Goal: Information Seeking & Learning: Find specific page/section

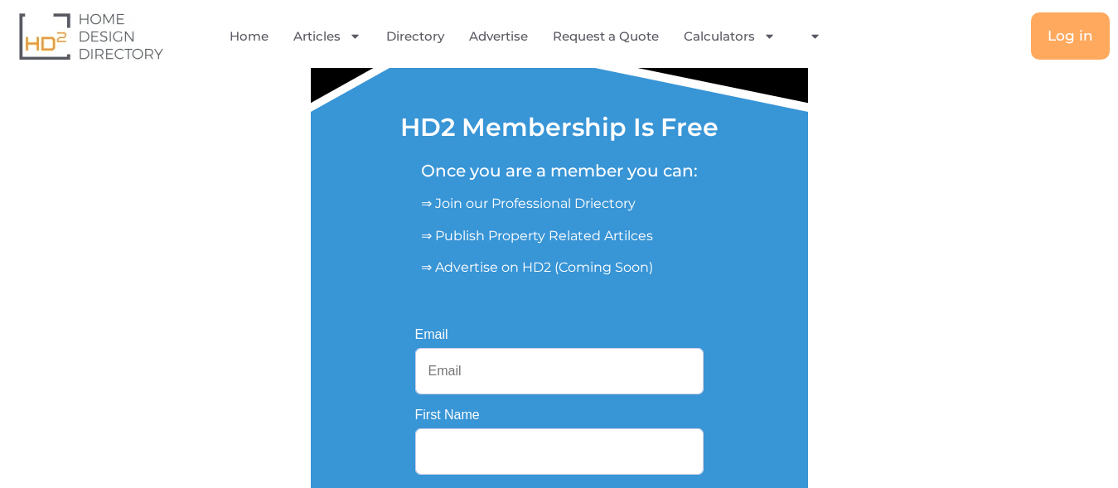
scroll to position [169, 0]
click at [451, 367] on input "Email" at bounding box center [559, 371] width 288 height 46
paste input "desirekitchensau@gmail.com"
type input "desirekitchensau@gmail.com"
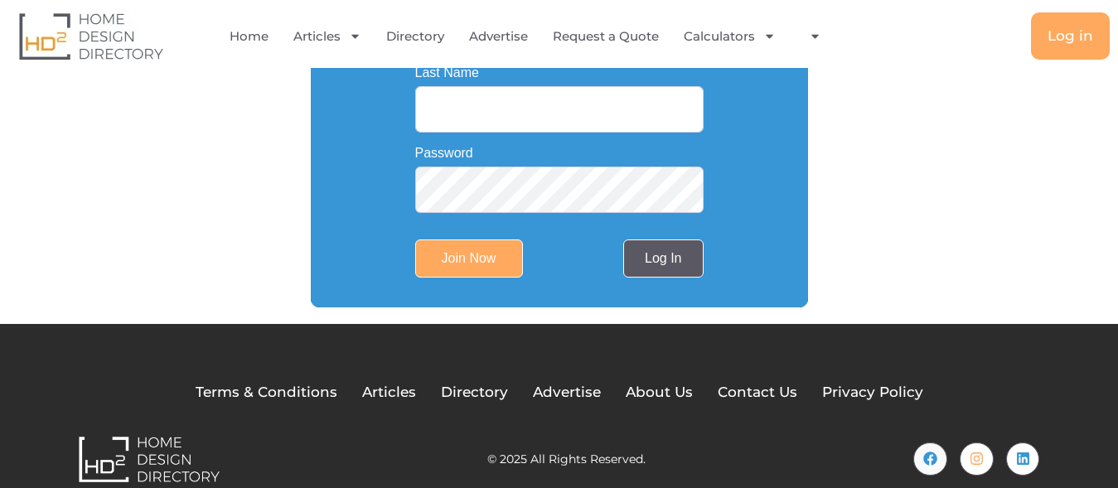
click at [661, 264] on link "Log In" at bounding box center [663, 258] width 80 height 38
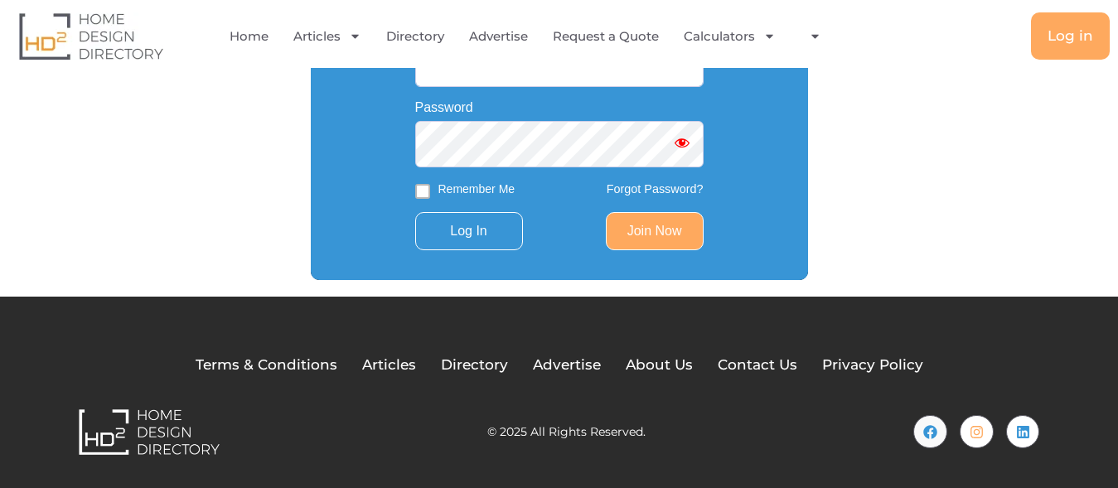
scroll to position [310, 0]
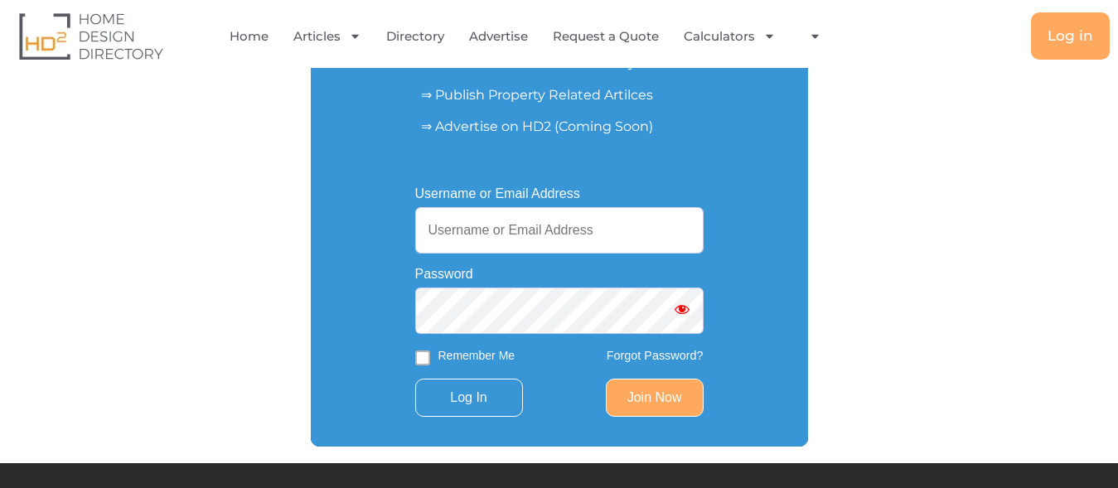
click at [498, 235] on input "Username or Email Address" at bounding box center [559, 230] width 288 height 46
paste input "[EMAIL_ADDRESS][DOMAIN_NAME]"
type input "[EMAIL_ADDRESS][DOMAIN_NAME]"
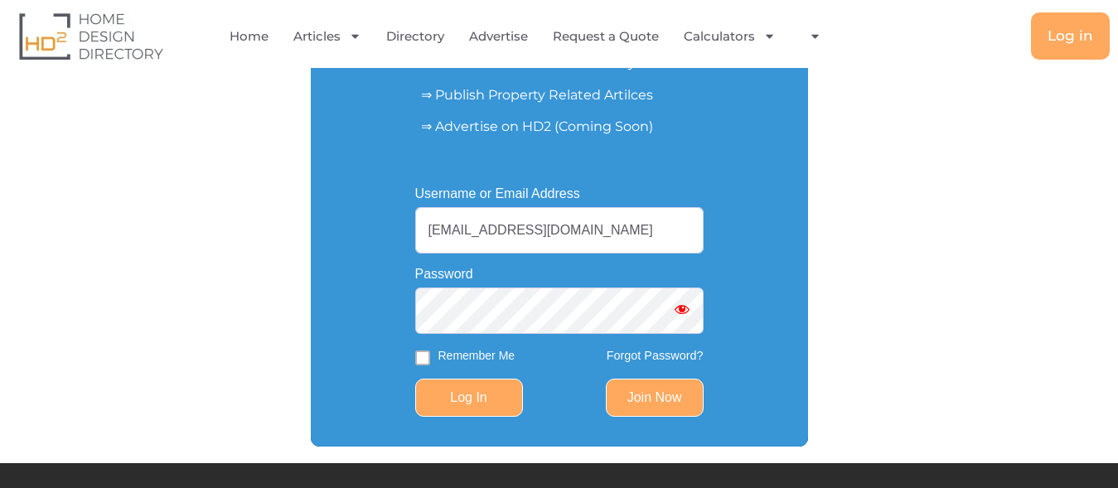
click at [475, 394] on input "Log In" at bounding box center [469, 398] width 108 height 38
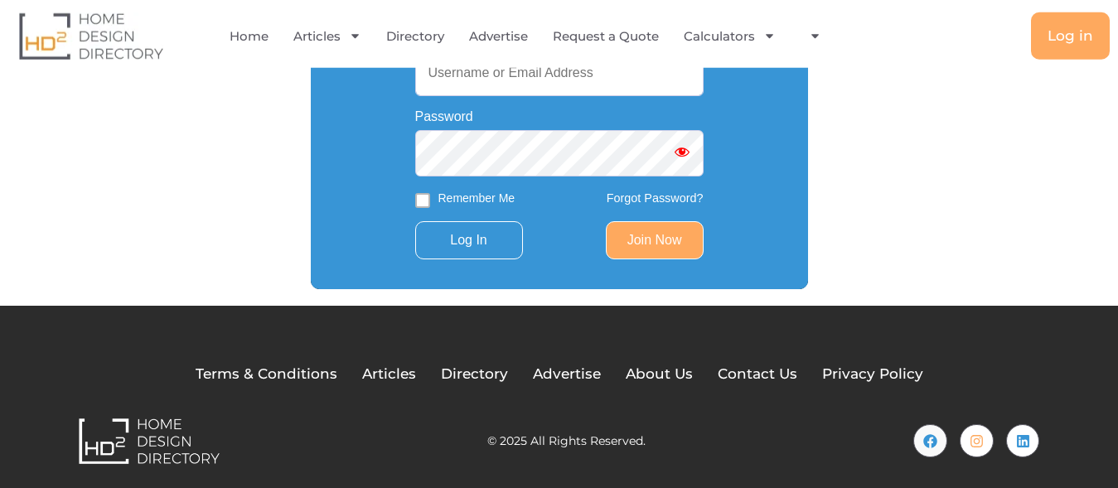
scroll to position [479, 0]
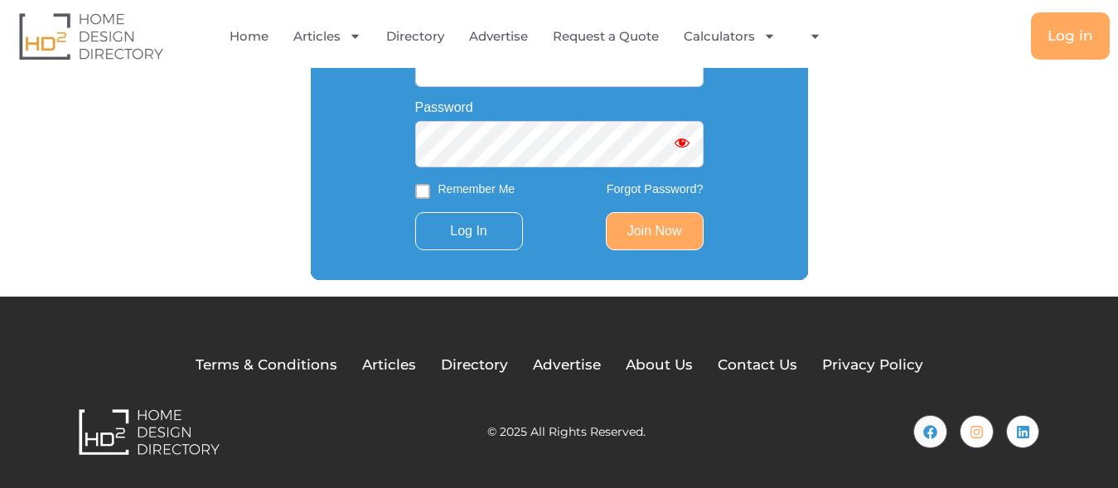
click at [651, 188] on link "Forgot Password?" at bounding box center [655, 188] width 97 height 13
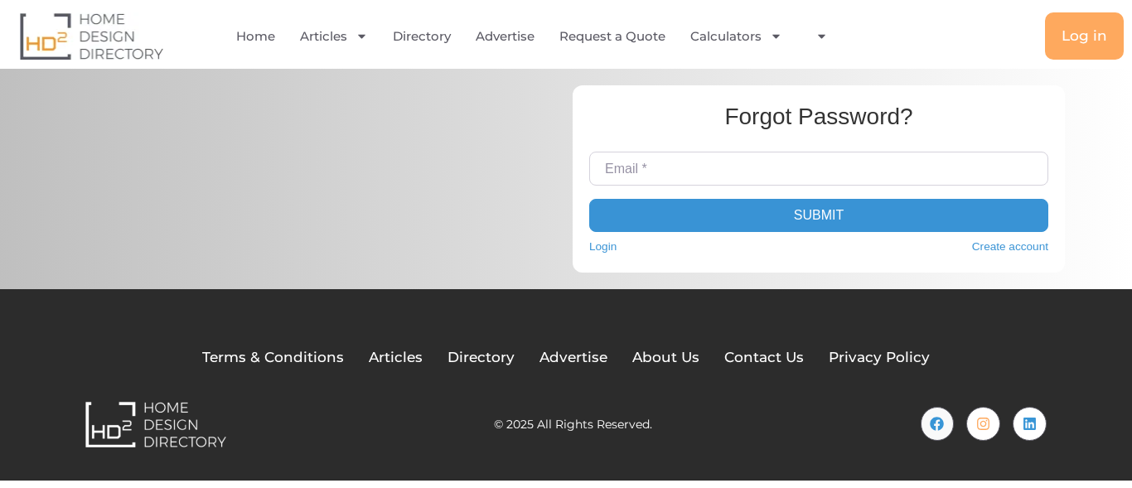
click at [621, 172] on input "Email *" at bounding box center [818, 168] width 459 height 33
paste input "desirekitchensau@gmail.com"
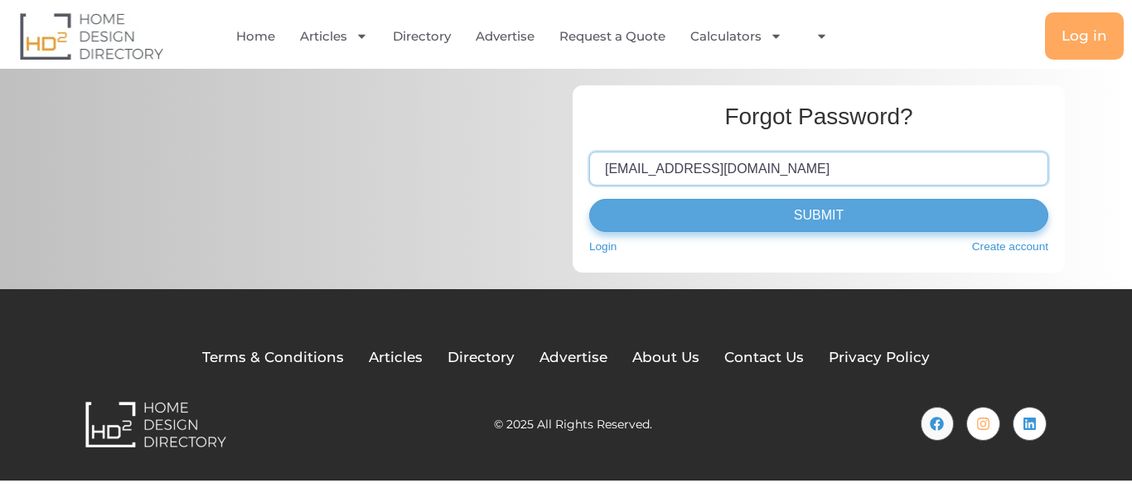
type input "desirekitchensau@gmail.com"
click at [804, 213] on button "Submit" at bounding box center [818, 215] width 459 height 33
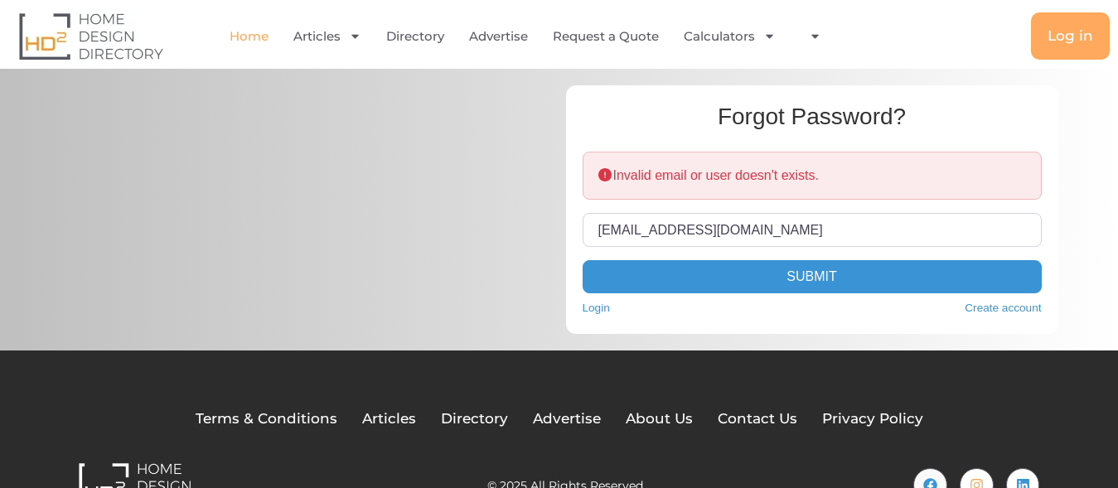
click at [250, 35] on link "Home" at bounding box center [249, 36] width 39 height 38
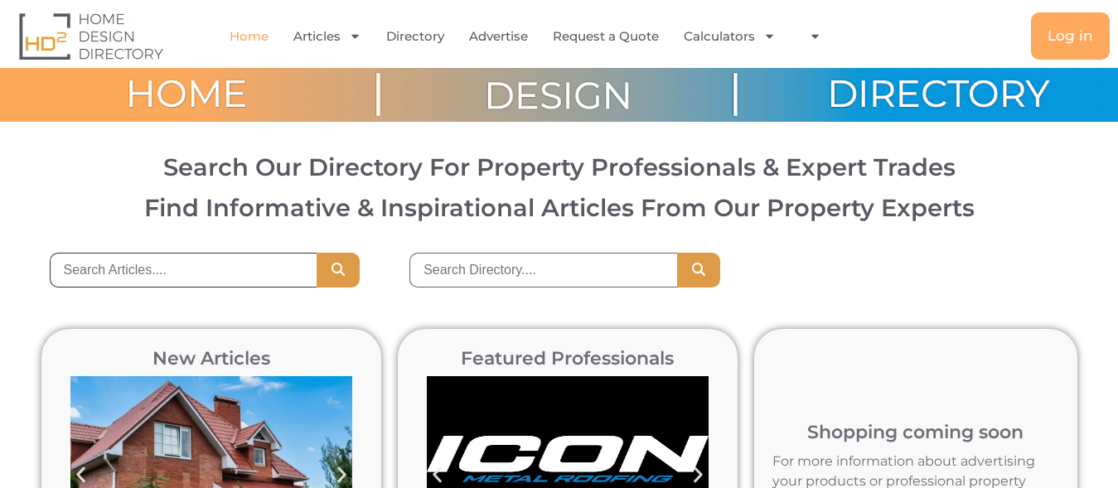
click at [198, 275] on input "search" at bounding box center [184, 270] width 268 height 35
paste input "Desire Kitchens"
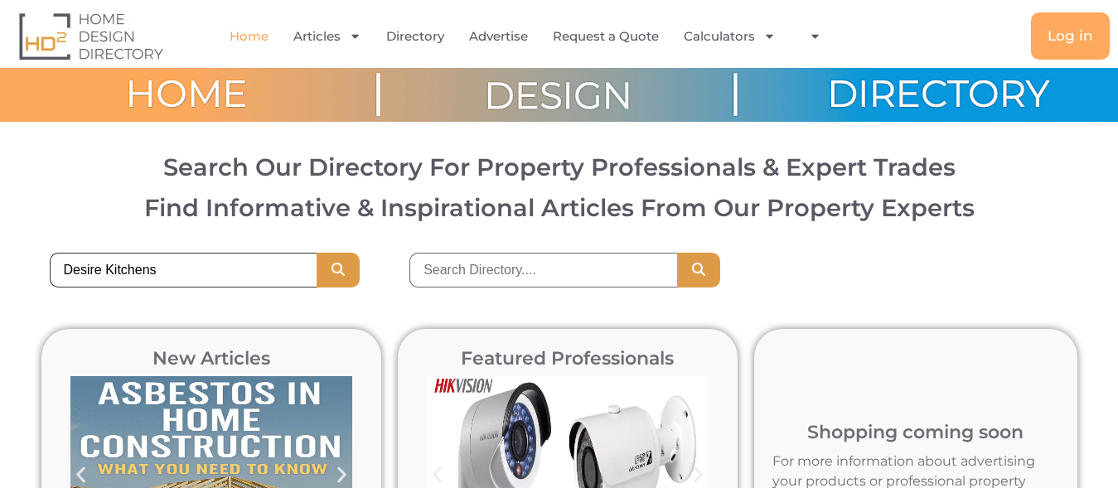
type input "Desire Kitchens"
click at [433, 271] on input "search" at bounding box center [543, 270] width 268 height 35
click at [50, 257] on input "Desire Kitchens" at bounding box center [184, 270] width 268 height 35
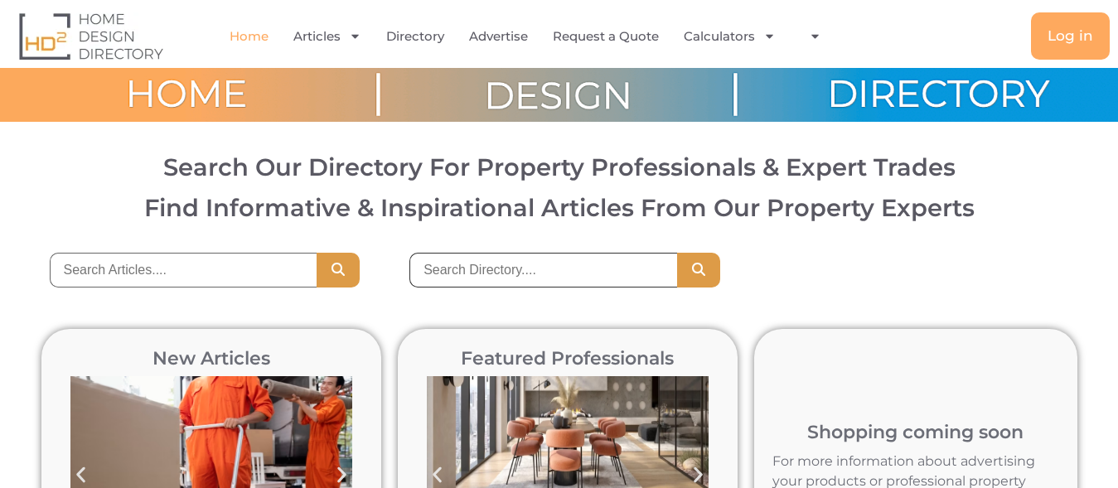
click at [468, 275] on input "search" at bounding box center [543, 270] width 268 height 35
paste input "Desire Kitchens"
type input "Desire Kitchens"
click at [699, 271] on icon "Search" at bounding box center [698, 269] width 17 height 13
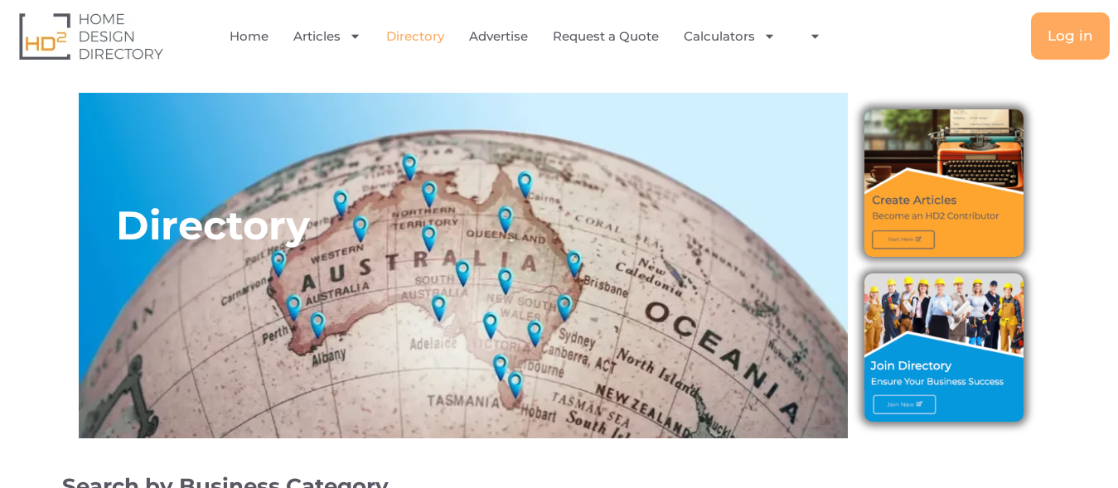
click at [434, 40] on link "Directory" at bounding box center [415, 36] width 58 height 38
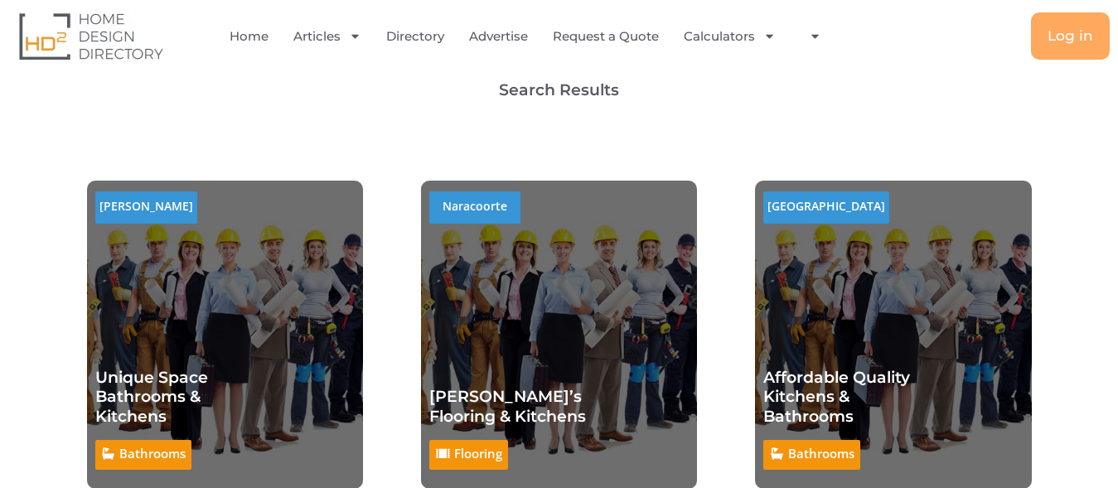
scroll to position [254, 0]
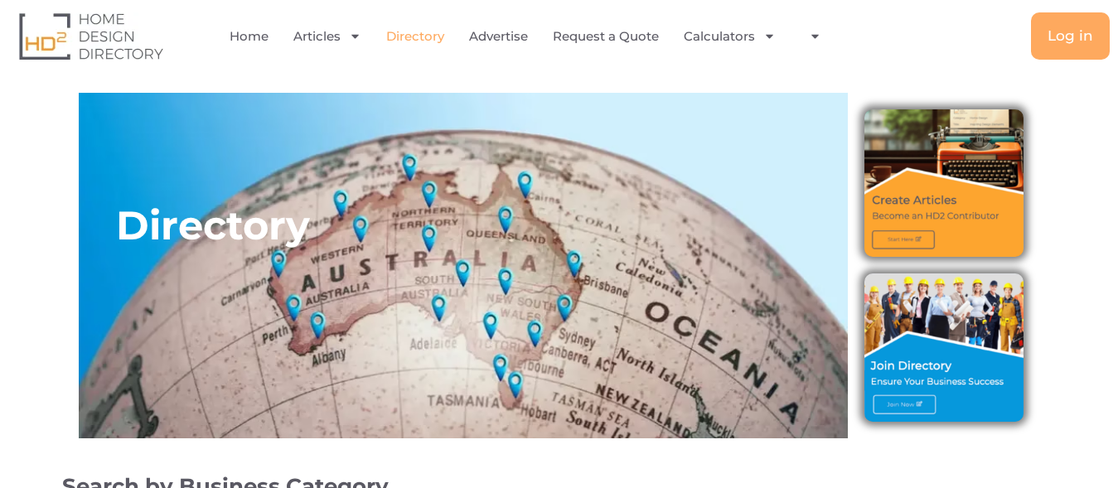
scroll to position [338, 0]
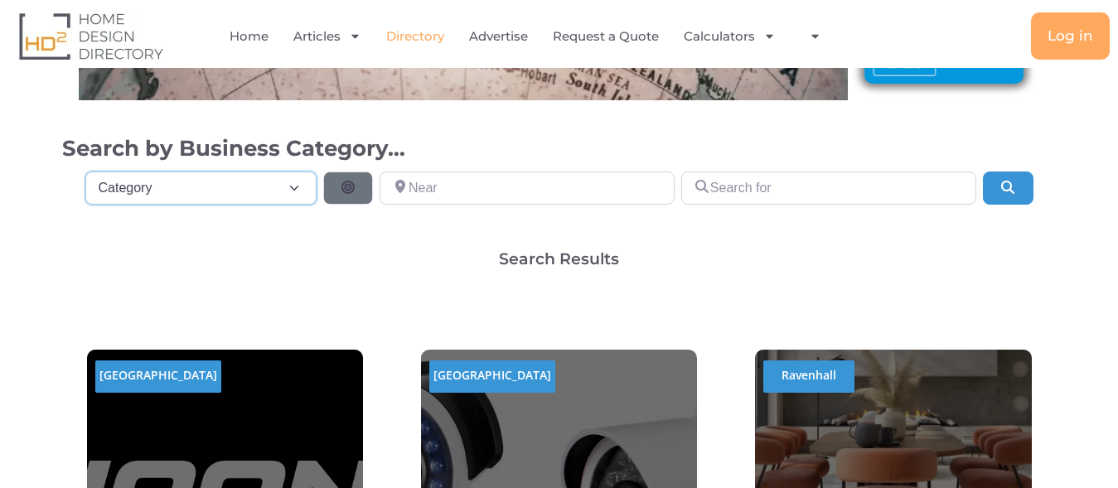
click at [85, 172] on select "Category Category Accounting Antenna Installation & Services Architects Bathroo…" at bounding box center [201, 188] width 232 height 33
drag, startPoint x: 192, startPoint y: 182, endPoint x: 762, endPoint y: 259, distance: 574.5
click at [762, 259] on div "Search Results" at bounding box center [559, 259] width 994 height 16
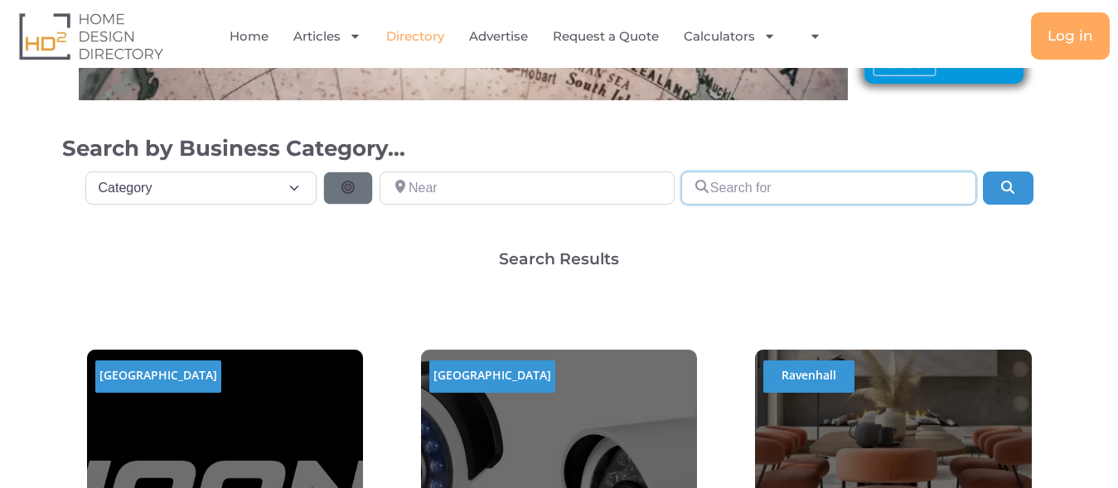
click at [773, 186] on input "Search for" at bounding box center [828, 188] width 295 height 33
type input "kitchen"
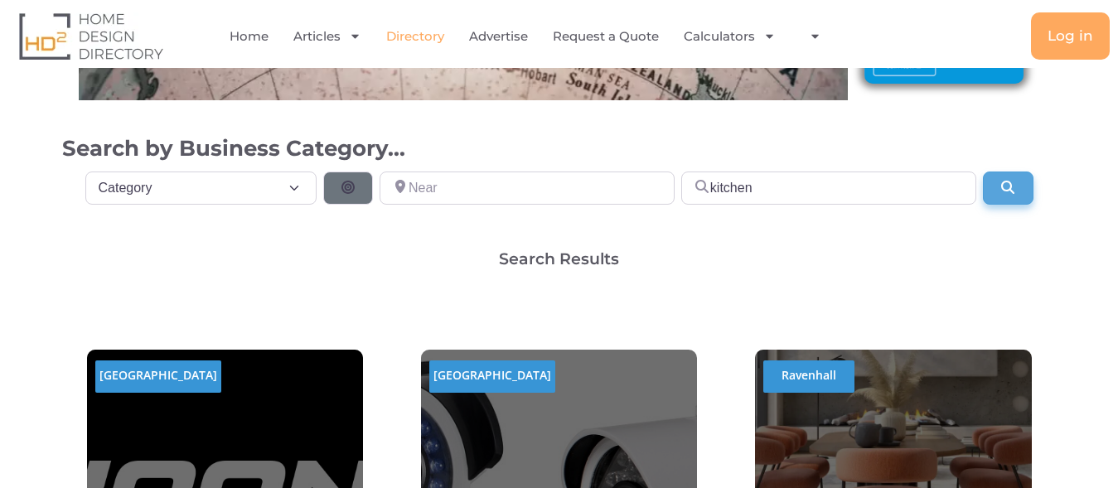
click at [1009, 188] on icon "Search" at bounding box center [1007, 187] width 17 height 13
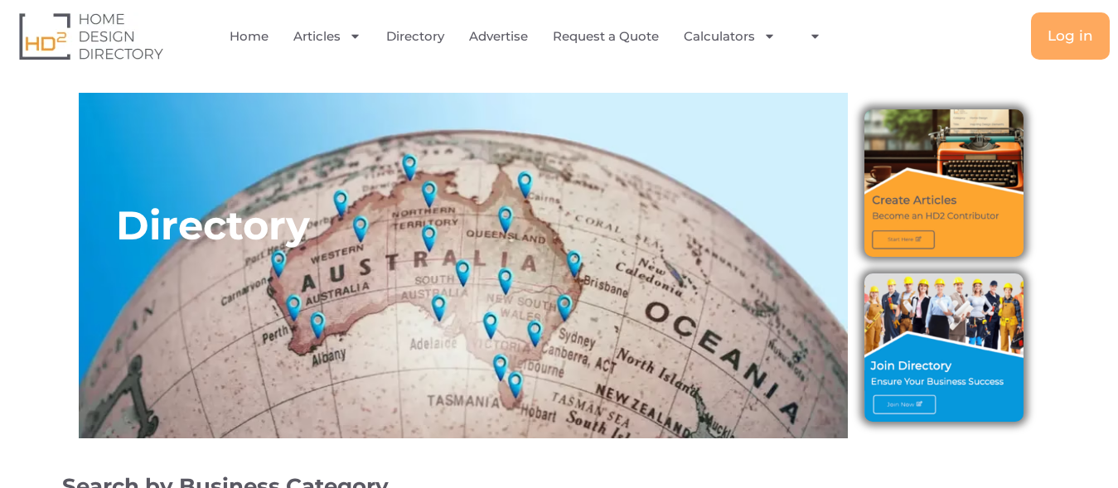
scroll to position [592, 0]
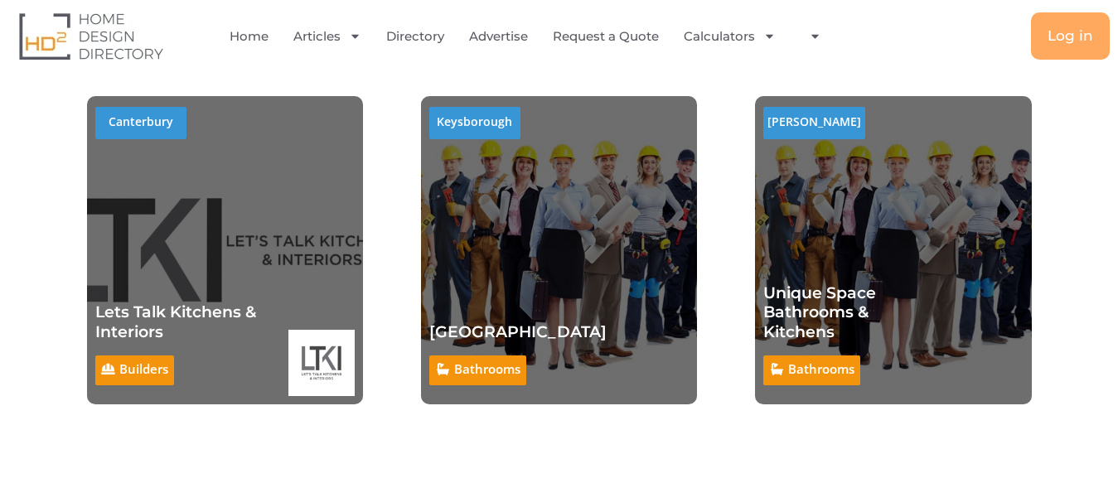
drag, startPoint x: 506, startPoint y: 317, endPoint x: 729, endPoint y: 355, distance: 226.1
click at [508, 322] on link "[GEOGRAPHIC_DATA]" at bounding box center [517, 331] width 177 height 19
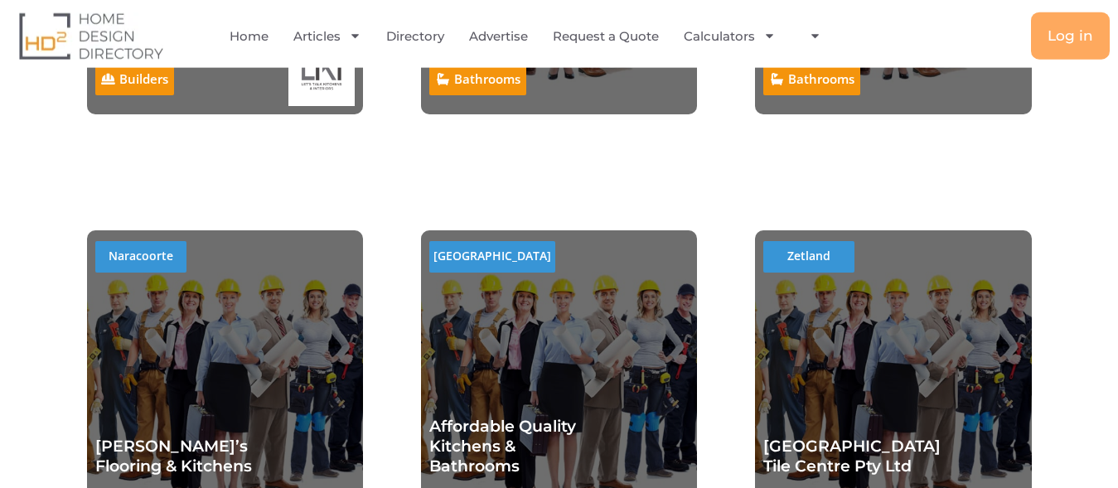
scroll to position [930, 0]
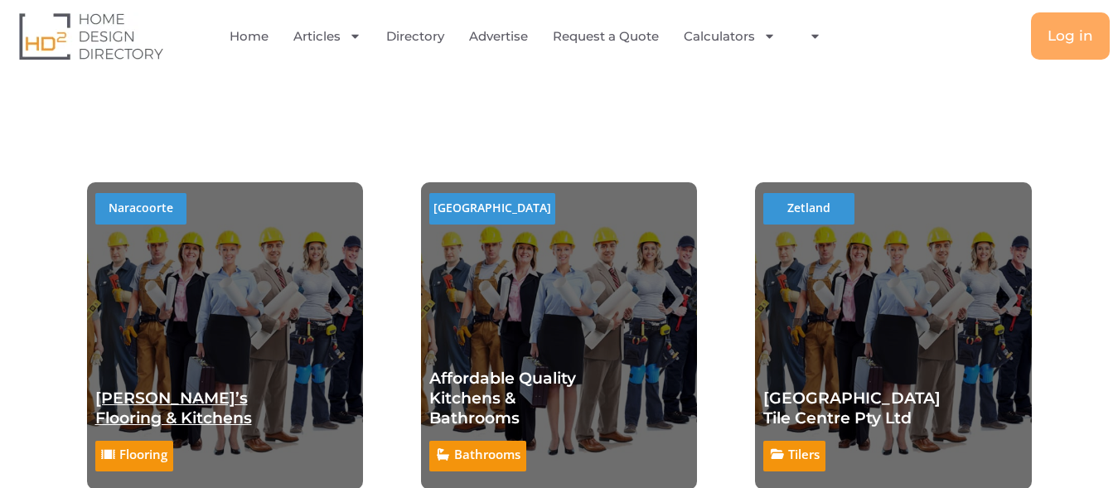
click at [189, 397] on link "Justin’s Flooring & Kitchens" at bounding box center [173, 408] width 157 height 39
click at [825, 389] on link "[GEOGRAPHIC_DATA] Tile Centre Pty Ltd" at bounding box center [851, 408] width 177 height 39
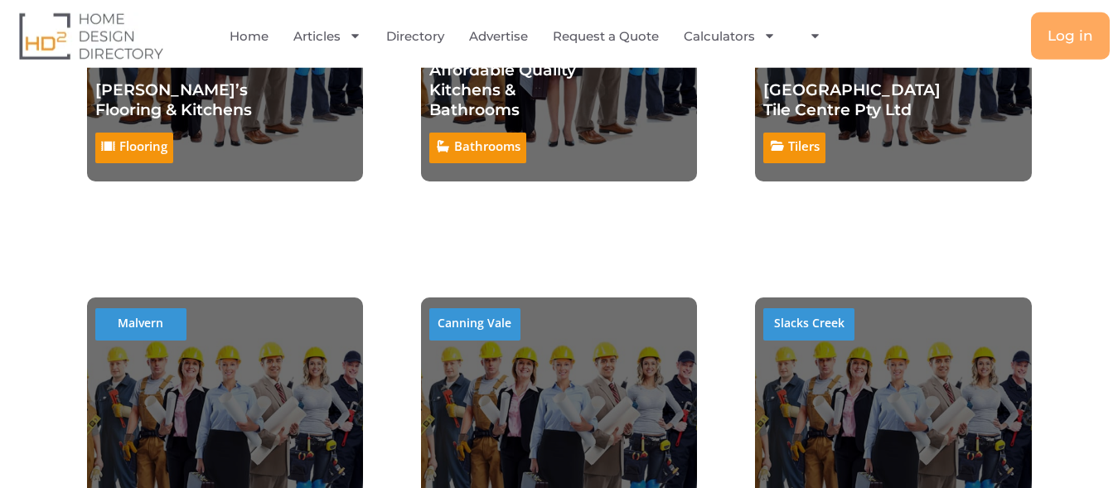
scroll to position [1352, 0]
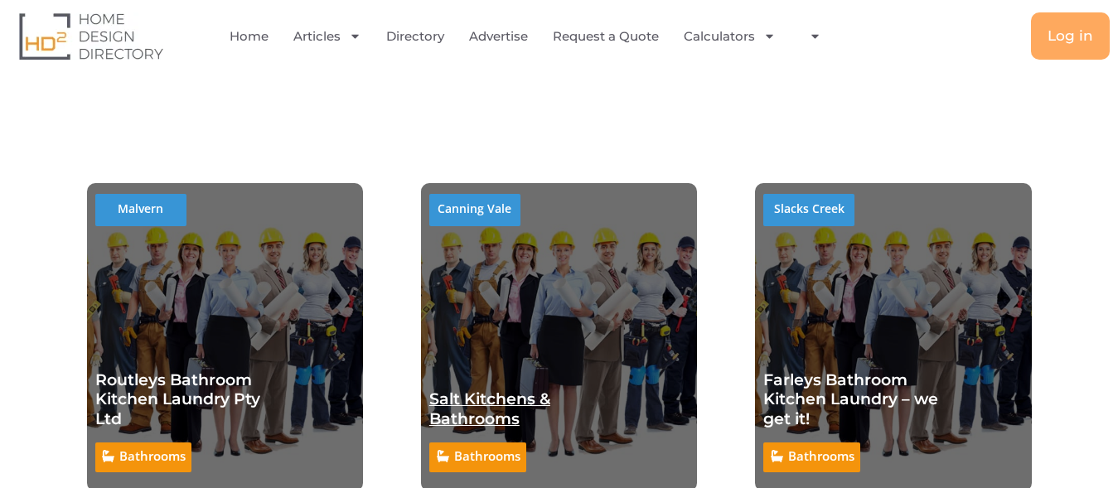
click at [493, 399] on link "Salt Kitchens & Bathrooms" at bounding box center [489, 408] width 121 height 39
click at [826, 389] on h2 "Farleys Bathroom Kitchen Laundry – we get it!" at bounding box center [851, 399] width 177 height 59
click at [175, 376] on link "Routleys Bathroom Kitchen Laundry Pty Ltd" at bounding box center [177, 399] width 165 height 59
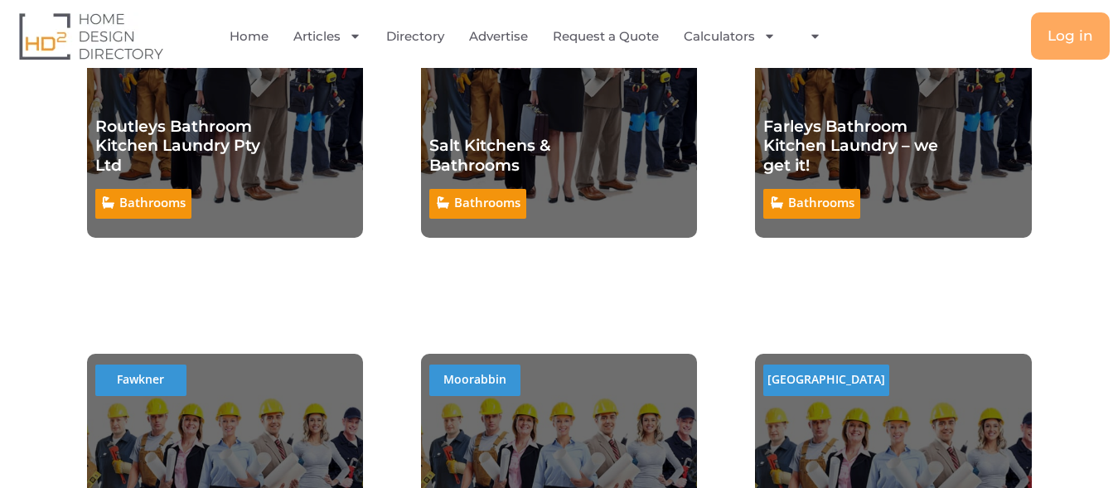
scroll to position [1859, 0]
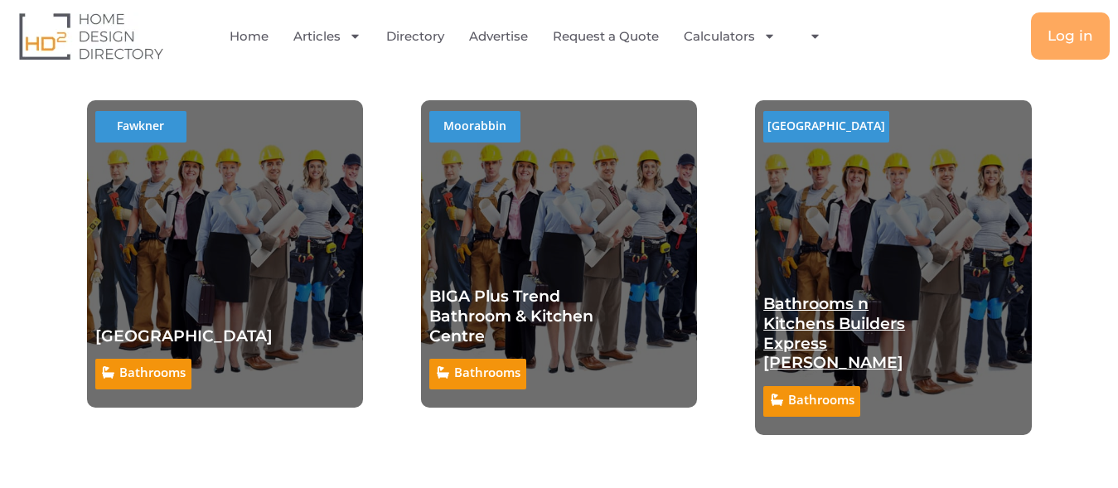
click at [844, 305] on link "Bathrooms n Kitchens Builders Express Underwood" at bounding box center [834, 333] width 142 height 78
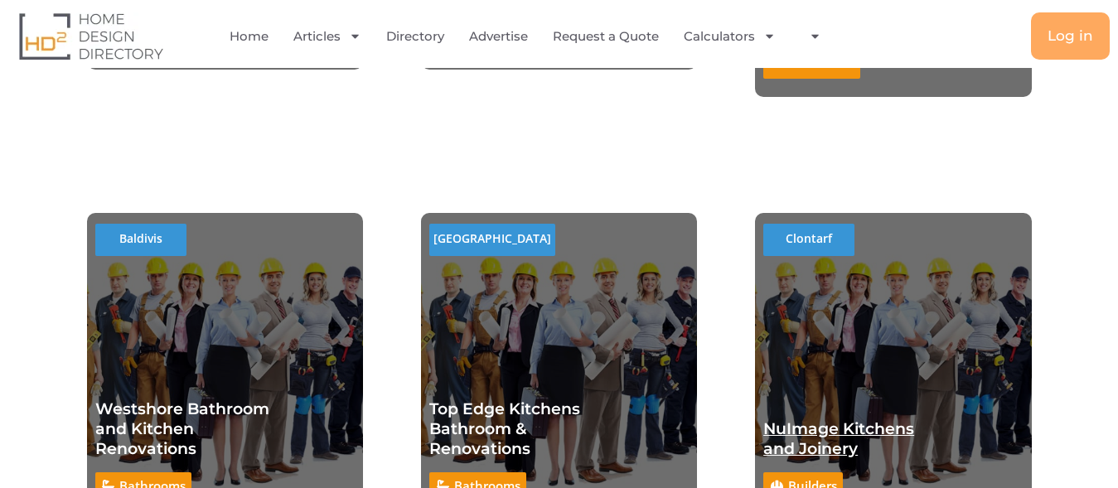
click at [844, 419] on link "NuImage Kitchens and Joinery" at bounding box center [838, 438] width 151 height 39
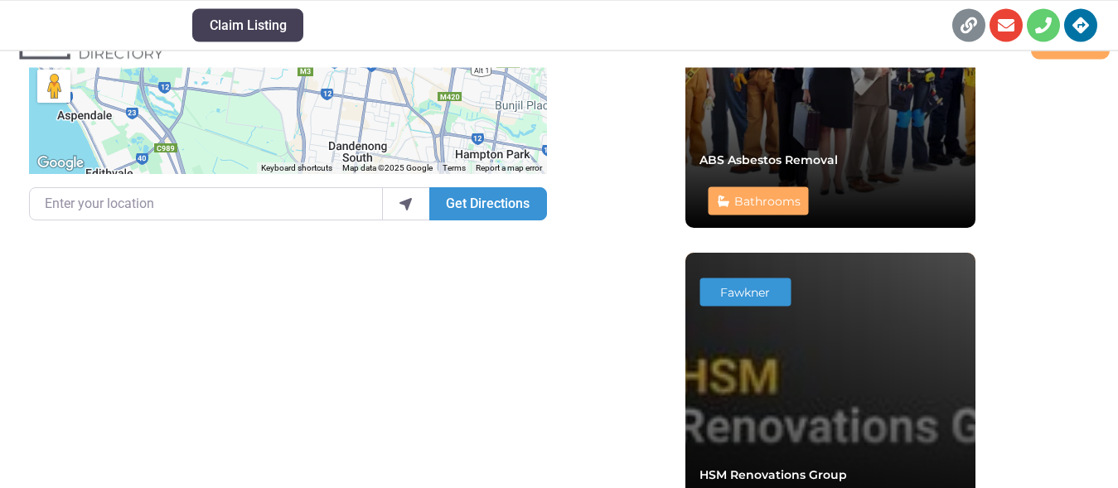
scroll to position [713, 0]
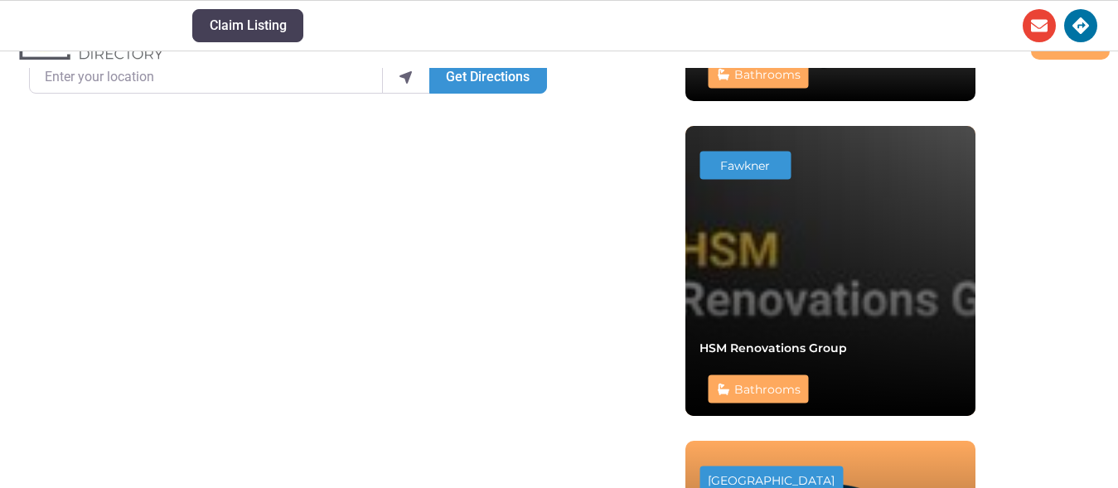
scroll to position [423, 0]
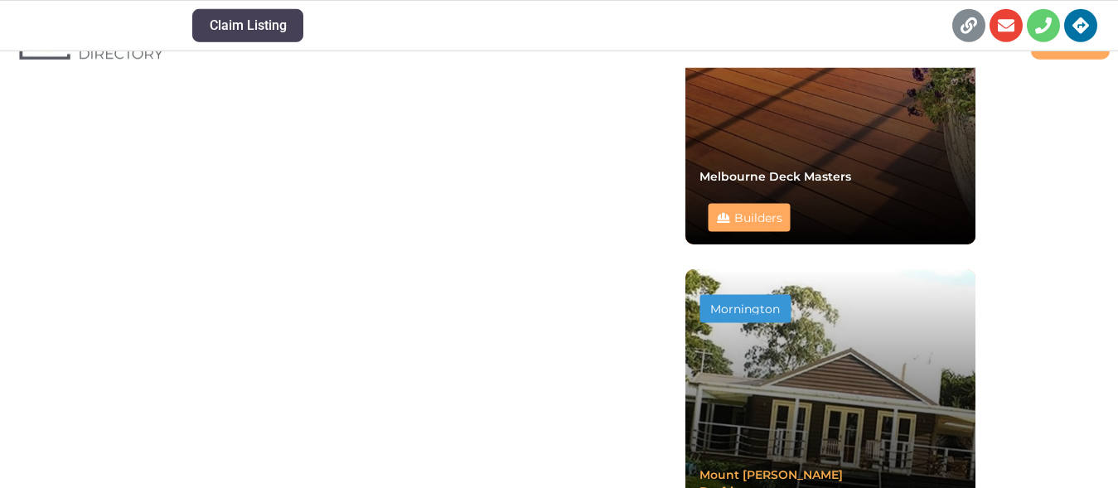
scroll to position [1014, 0]
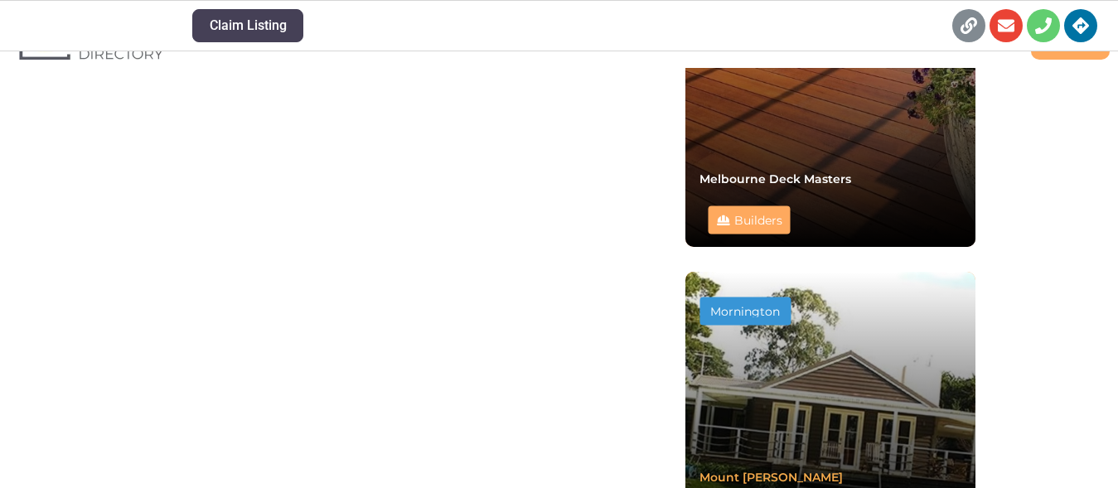
drag, startPoint x: 771, startPoint y: 173, endPoint x: 912, endPoint y: 408, distance: 274.0
click at [772, 174] on link "Melbourne Deck Masters" at bounding box center [775, 178] width 152 height 15
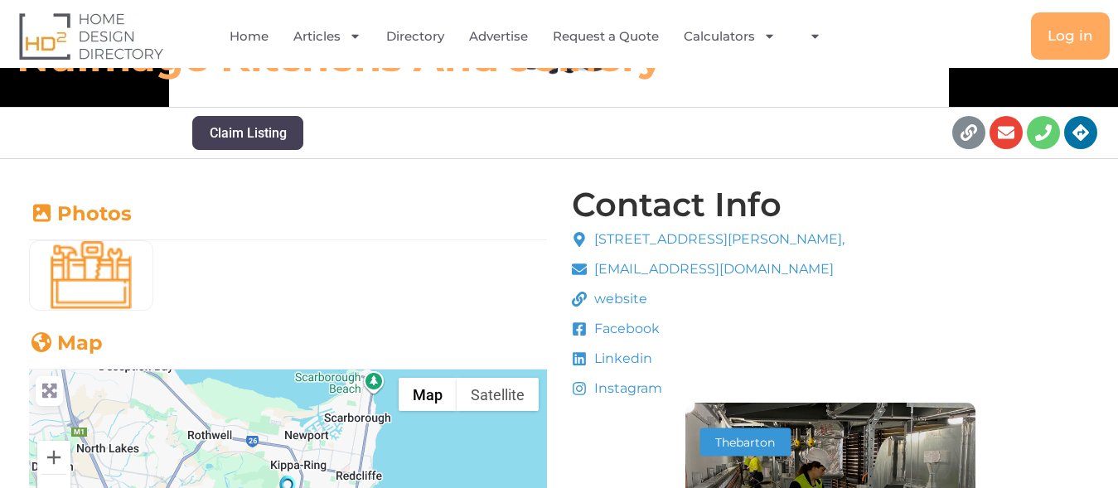
scroll to position [0, 0]
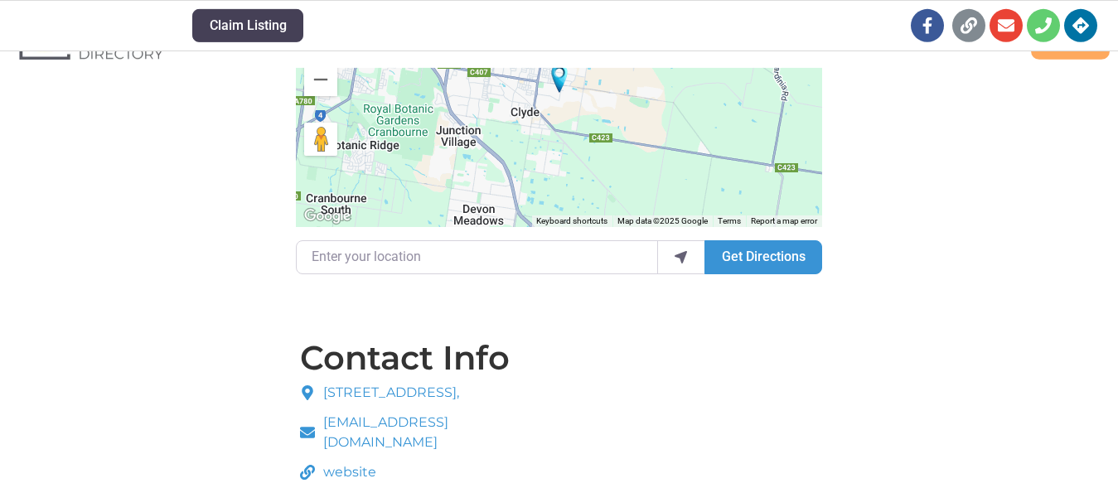
scroll to position [1594, 0]
